Goal: Task Accomplishment & Management: Use online tool/utility

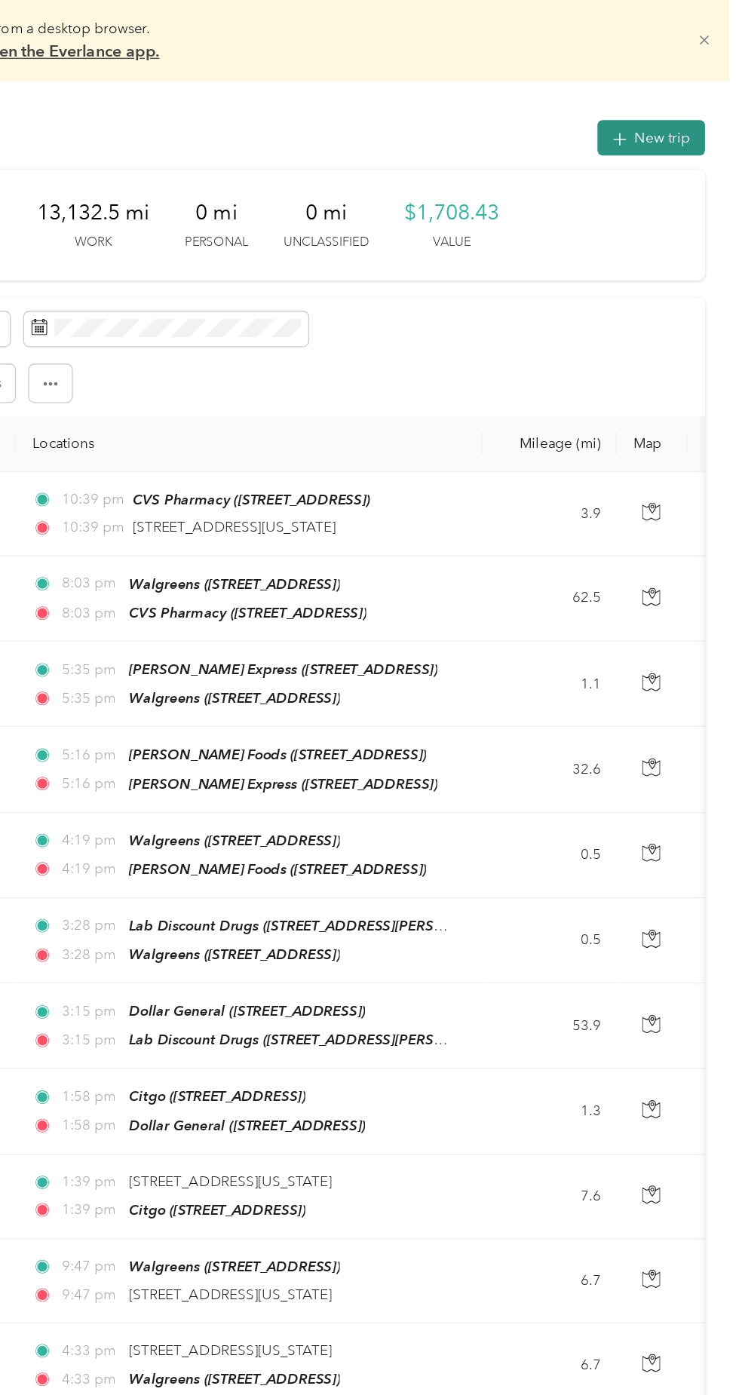
click at [690, 103] on button "New trip" at bounding box center [674, 102] width 80 height 26
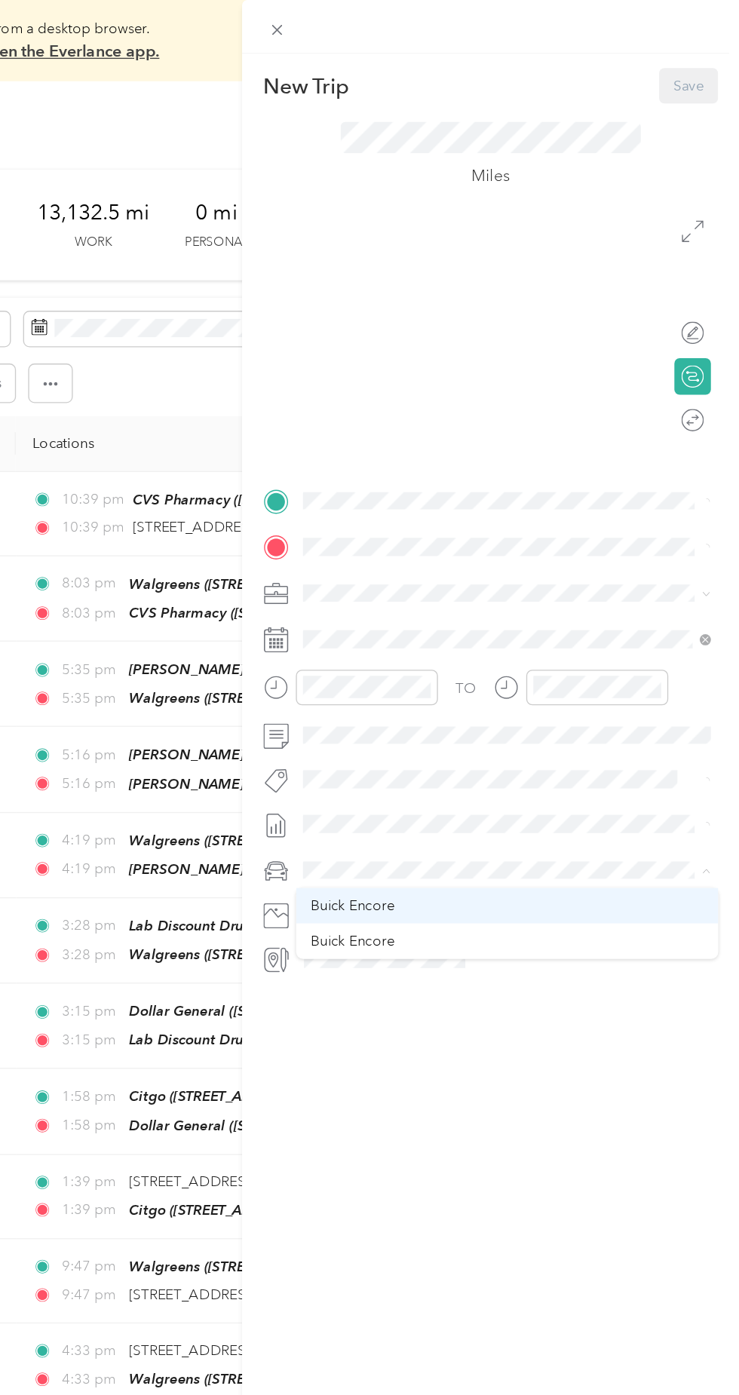
click at [486, 668] on div "Buick Encore" at bounding box center [566, 673] width 293 height 16
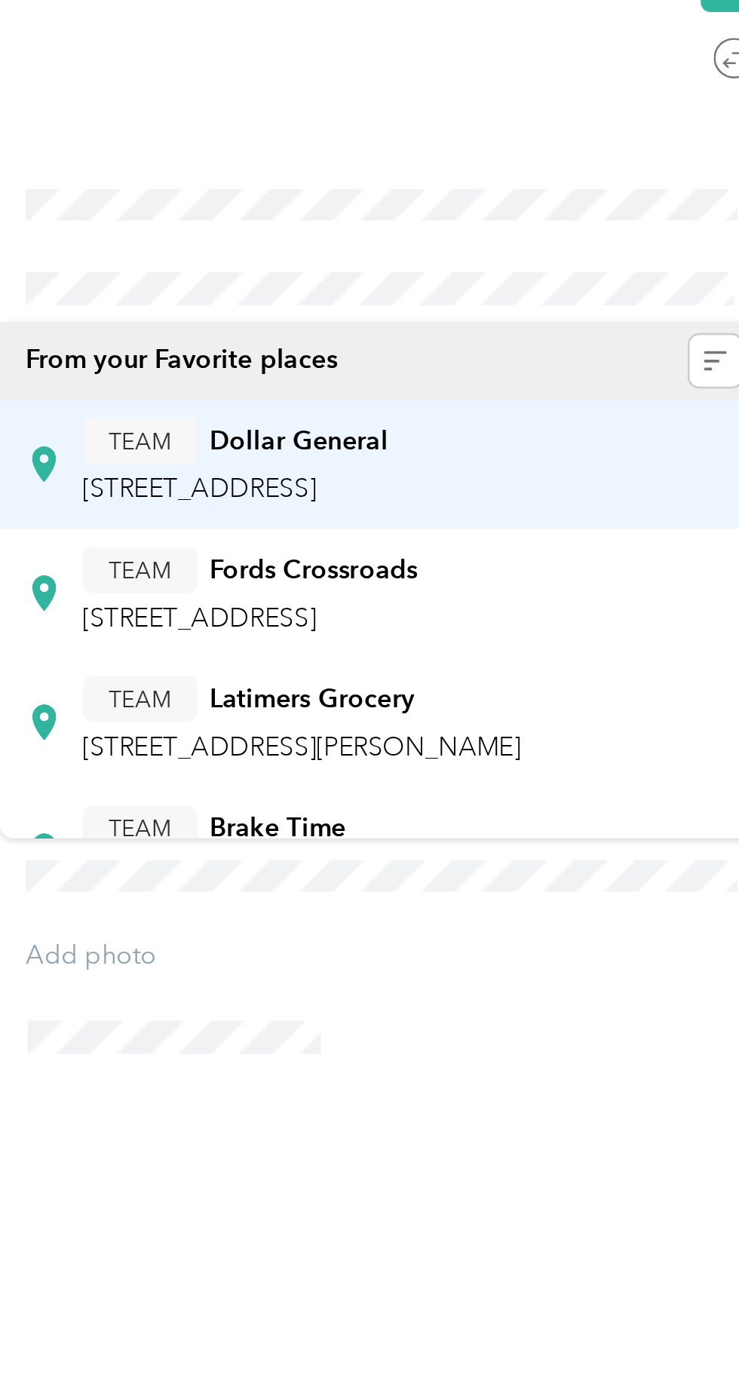
click at [534, 482] on span "[STREET_ADDRESS]" at bounding box center [486, 488] width 96 height 13
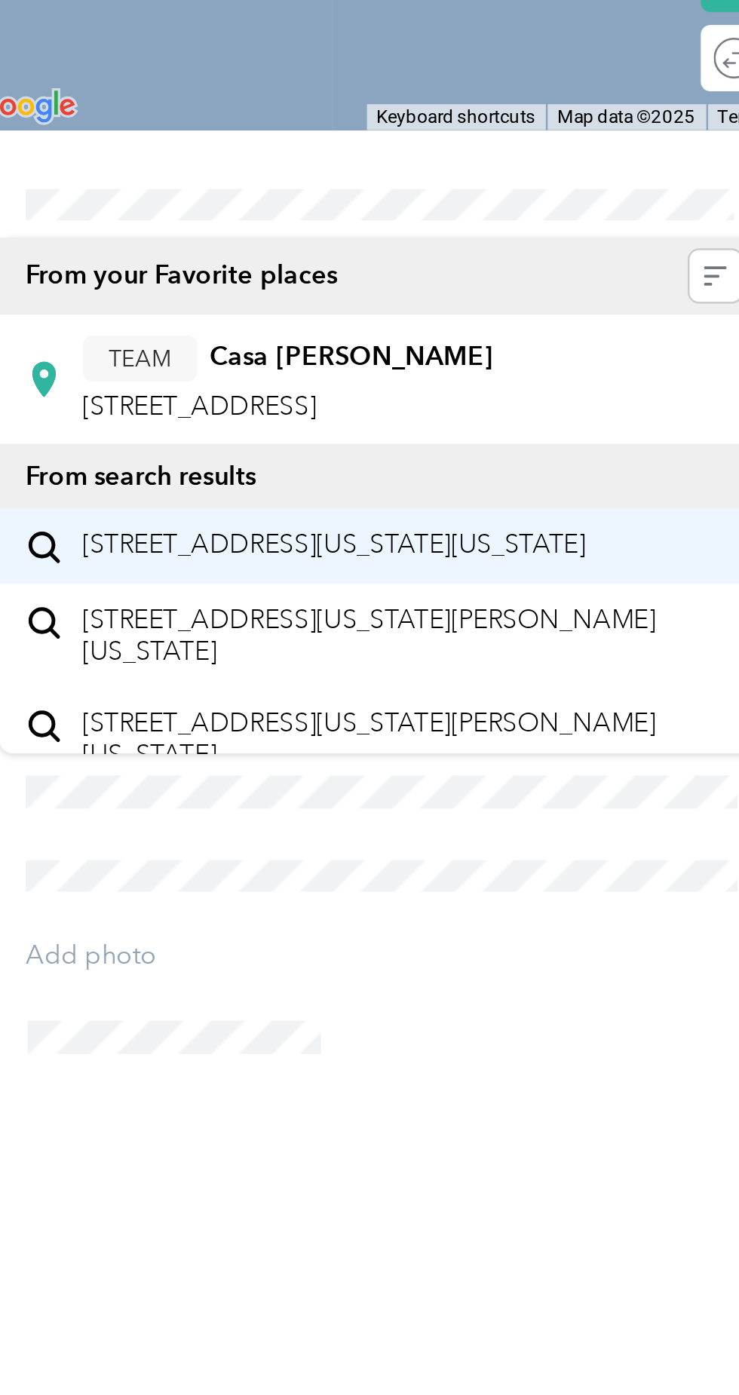
click at [572, 518] on span "[STREET_ADDRESS][US_STATE][US_STATE]" at bounding box center [541, 512] width 206 height 14
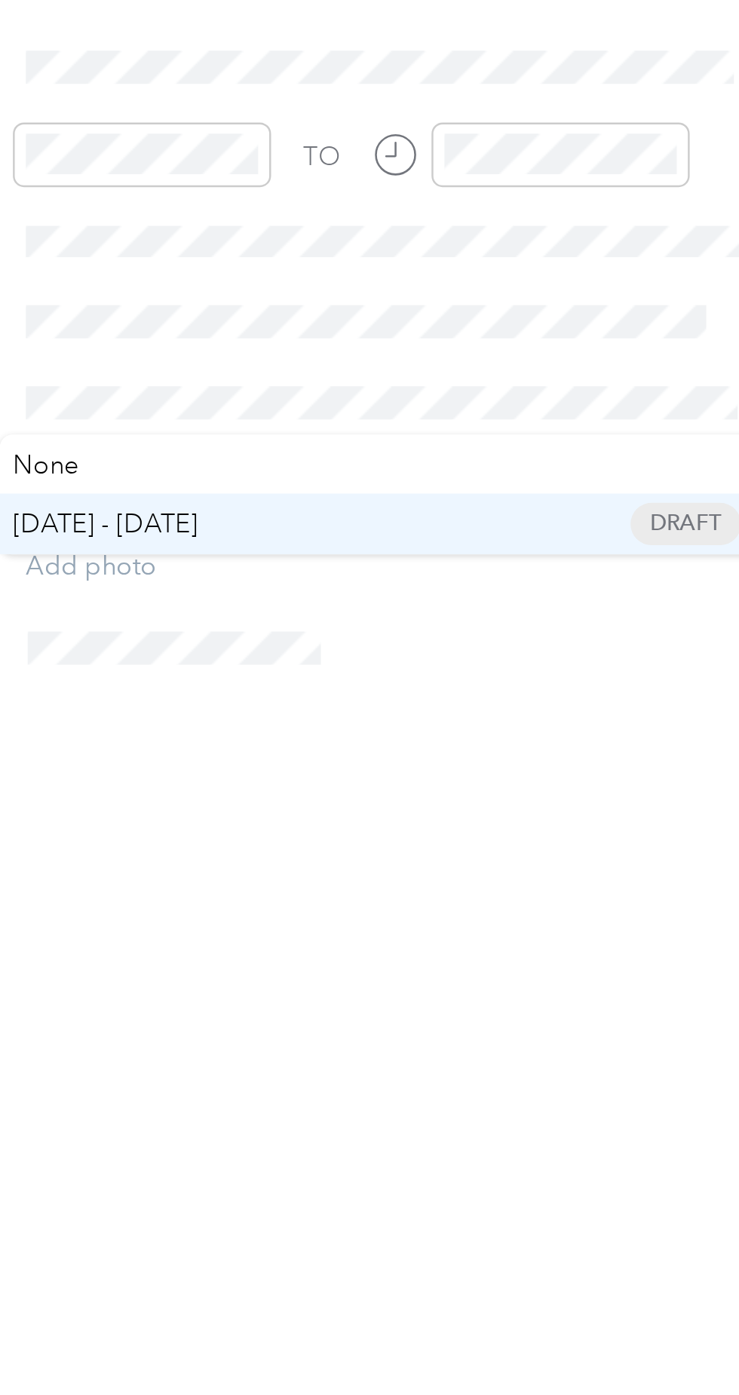
click at [498, 655] on span "[DATE] - [DATE] Draft" at bounding box center [561, 662] width 293 height 14
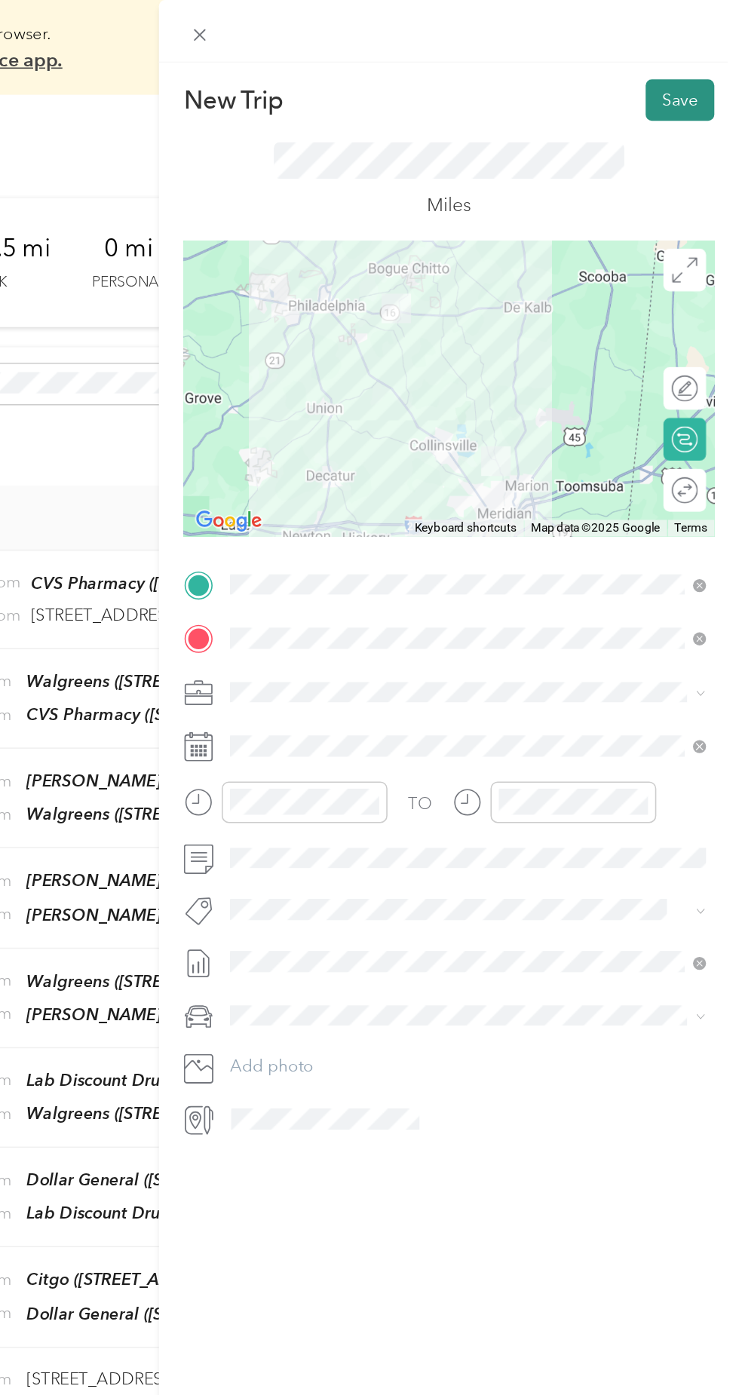
click at [696, 71] on button "Save" at bounding box center [702, 64] width 44 height 26
